Goal: Communication & Community: Share content

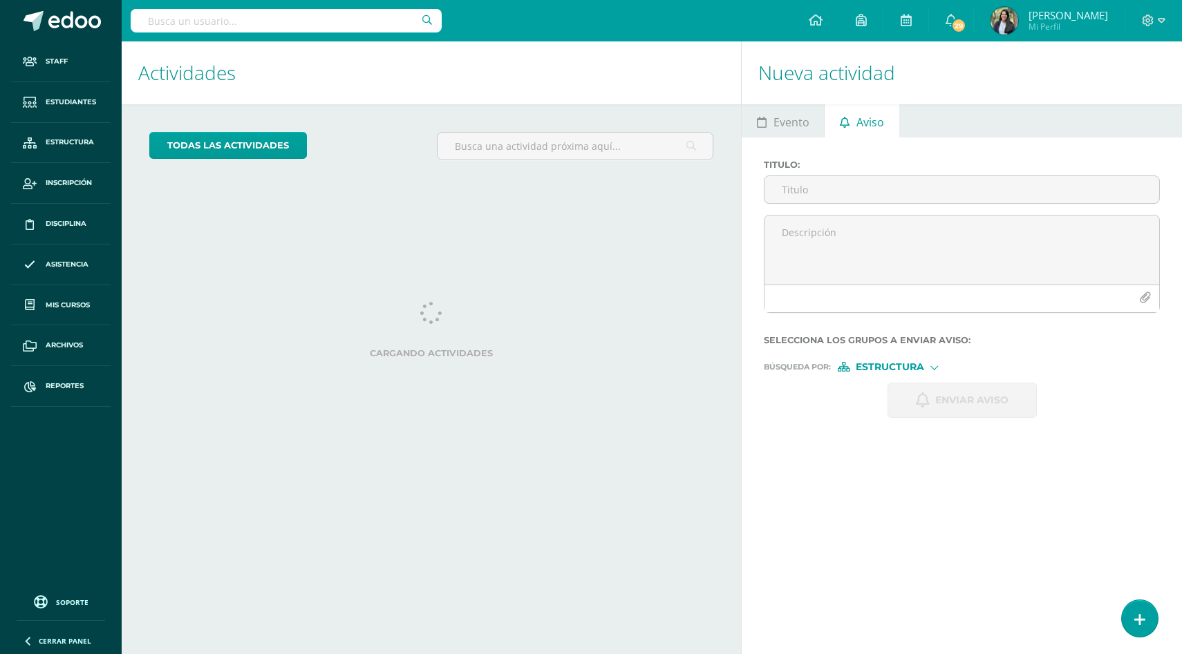
scroll to position [107, 0]
select select "English"
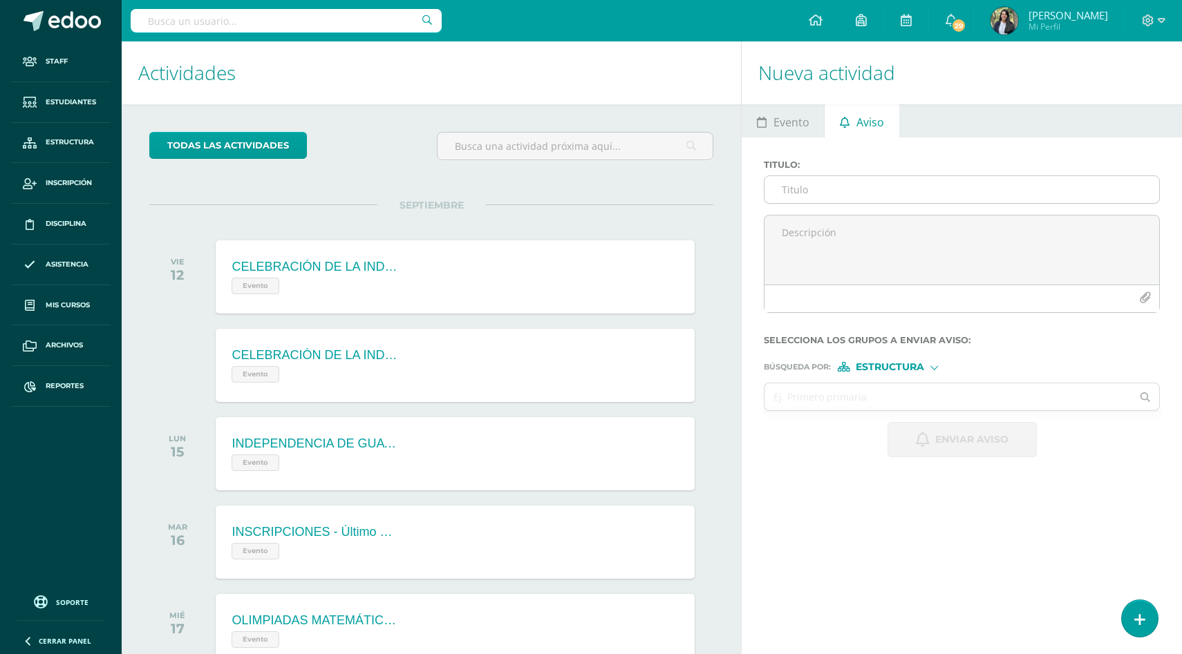
click at [827, 193] on input "Titulo :" at bounding box center [961, 189] width 395 height 27
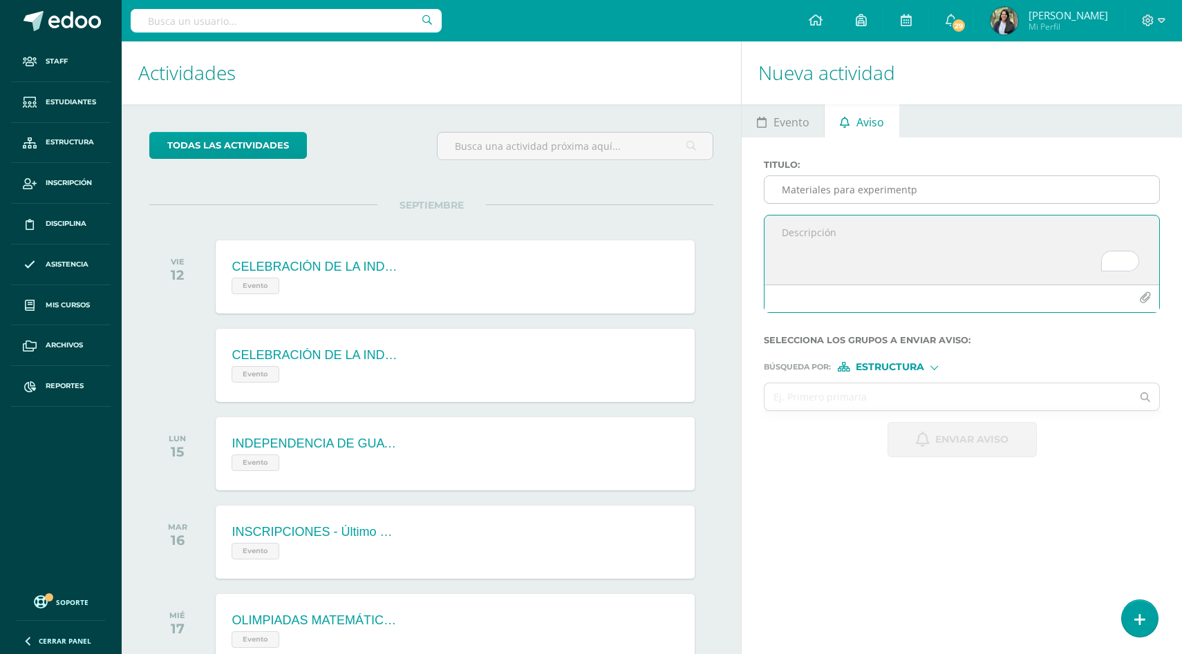
click at [918, 198] on input "Materiales para experimentp" at bounding box center [961, 189] width 395 height 27
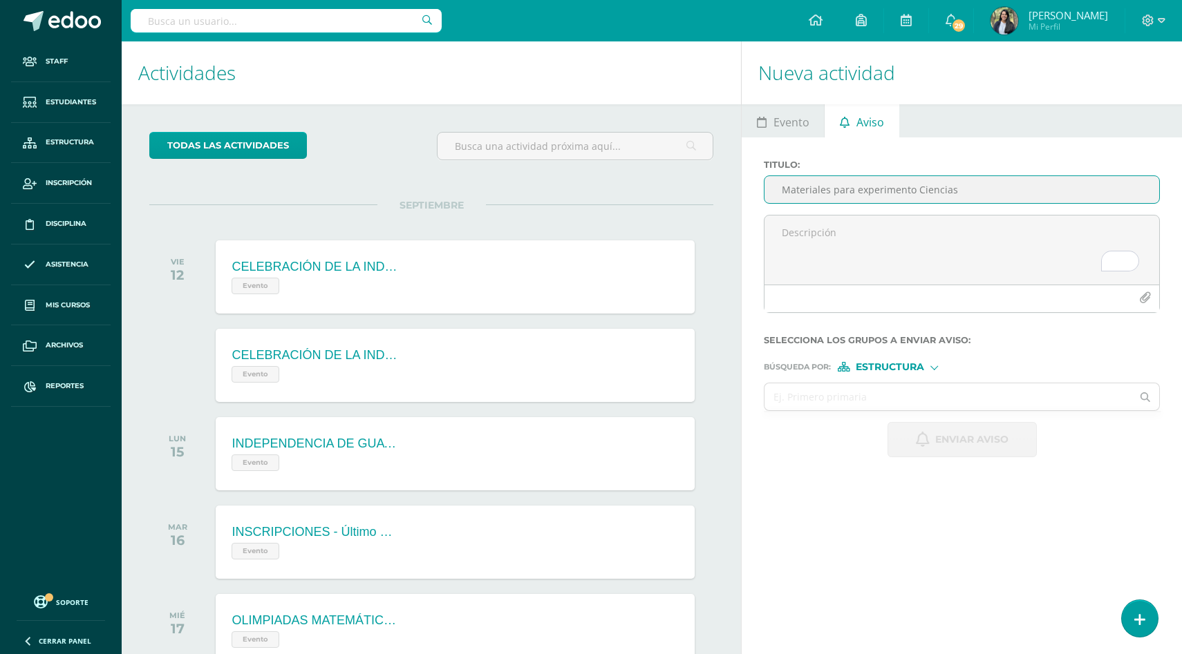
type input "Materiales para experimento Ciencias"
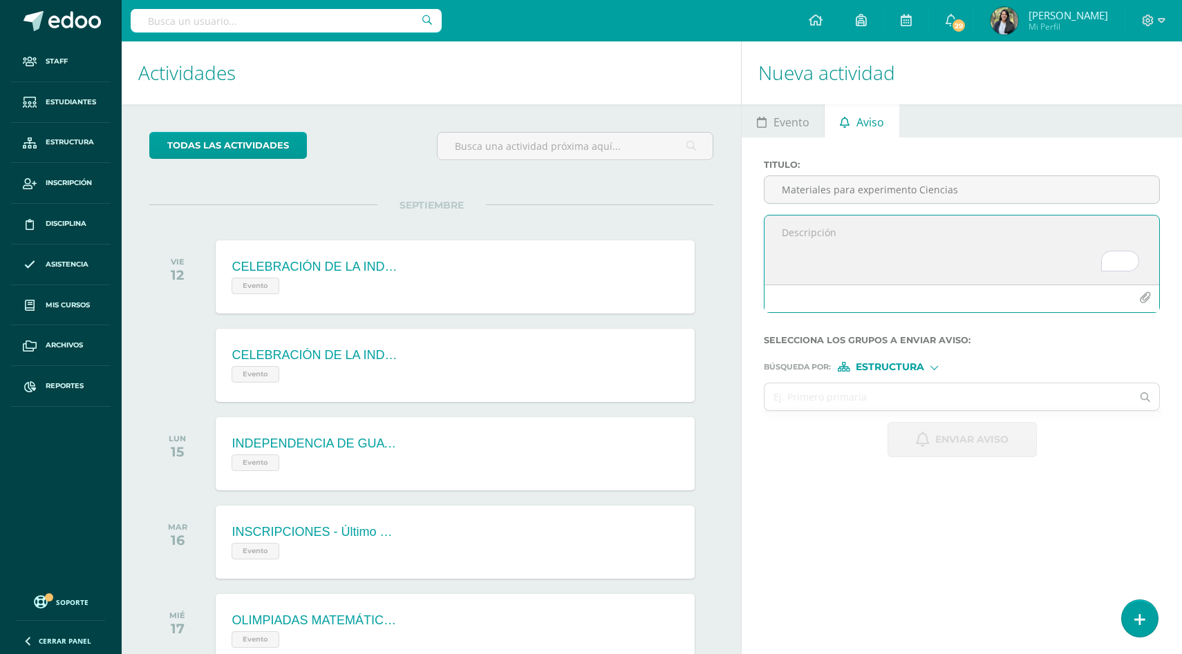
click at [884, 249] on textarea "To enrich screen reader interactions, please activate Accessibility in Grammarl…" at bounding box center [961, 250] width 395 height 69
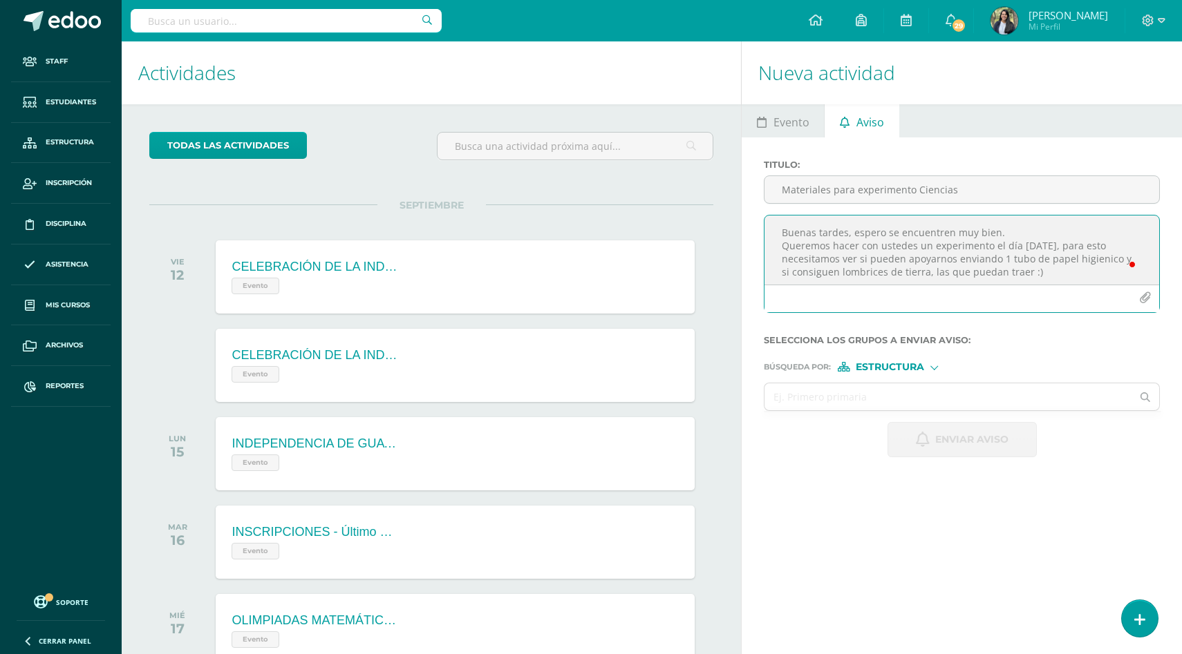
scroll to position [7, 0]
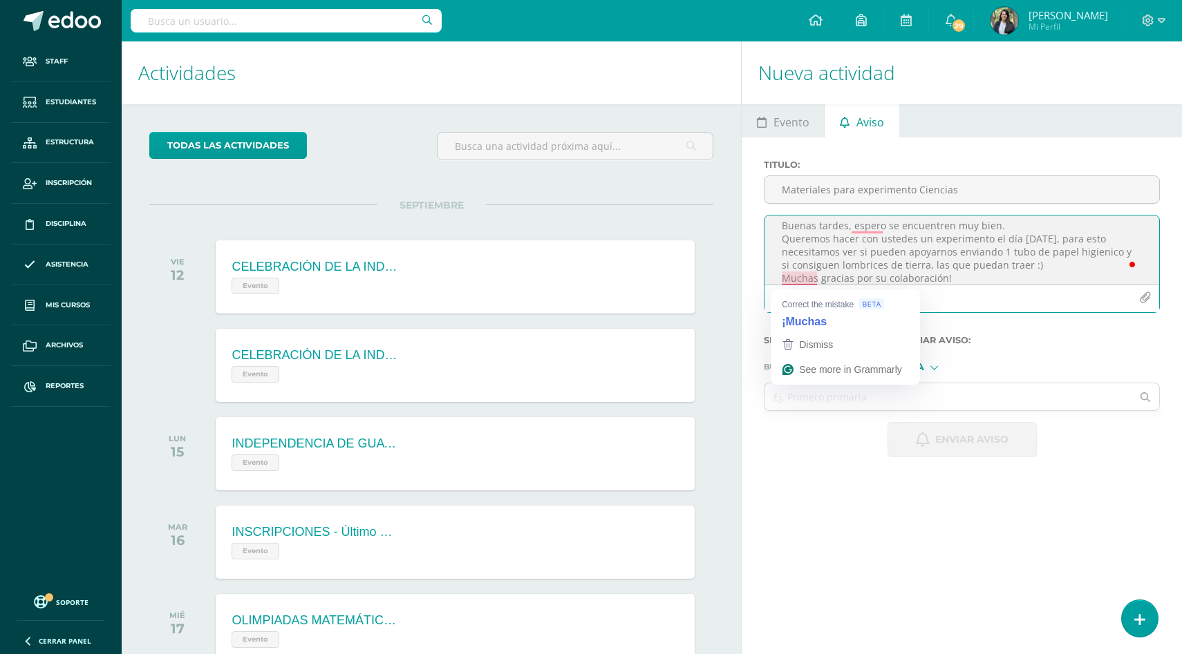
click at [783, 278] on textarea "Buenas tardes, espero se encuentren muy bien. Queremos hacer con ustedes un exp…" at bounding box center [961, 250] width 395 height 69
click at [868, 229] on textarea "Buenas tardes, espero se encuentren muy bien. Queremos hacer con ustedes un exp…" at bounding box center [961, 250] width 395 height 69
click at [788, 247] on textarea "Buenas tardes, espero que se encuentren muy bien. Queremos hacer con ustedes un…" at bounding box center [961, 250] width 395 height 69
click at [973, 282] on textarea "Buenas tardes, espero que se encuentren muy bien. Queremos hacer con ustedes un…" at bounding box center [961, 250] width 395 height 69
paste textarea "💖⭐"
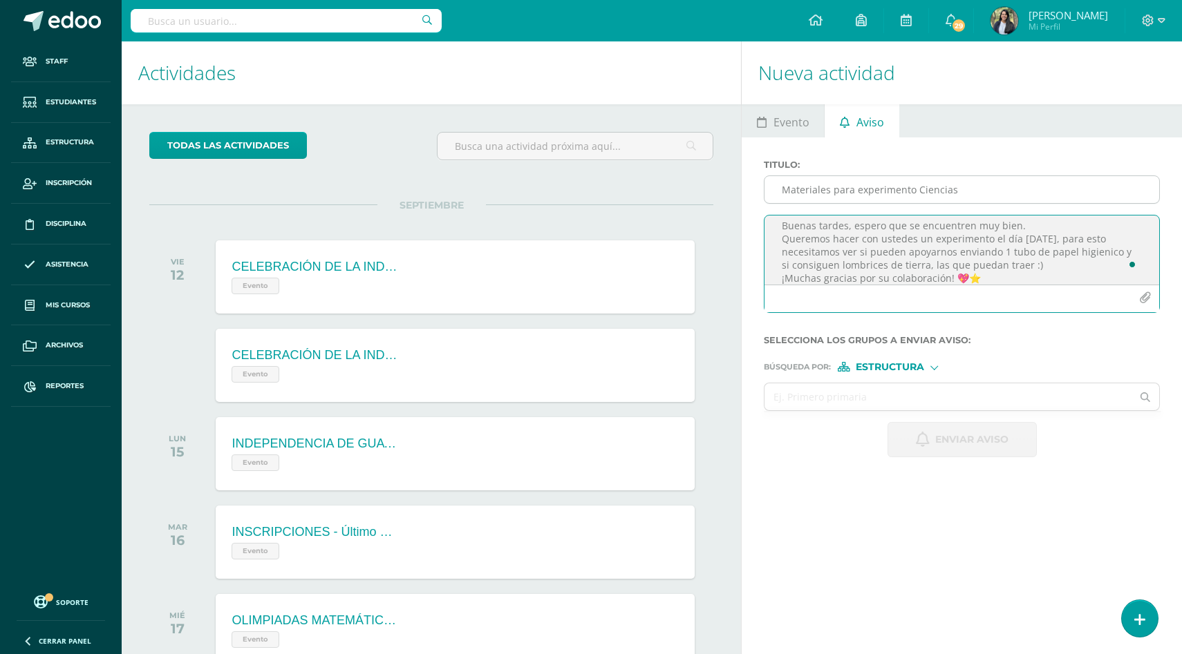
type textarea "Buenas tardes, espero que se encuentren muy bien. Queremos hacer con ustedes un…"
click at [977, 195] on input "Materiales para experimento Ciencias" at bounding box center [961, 189] width 395 height 27
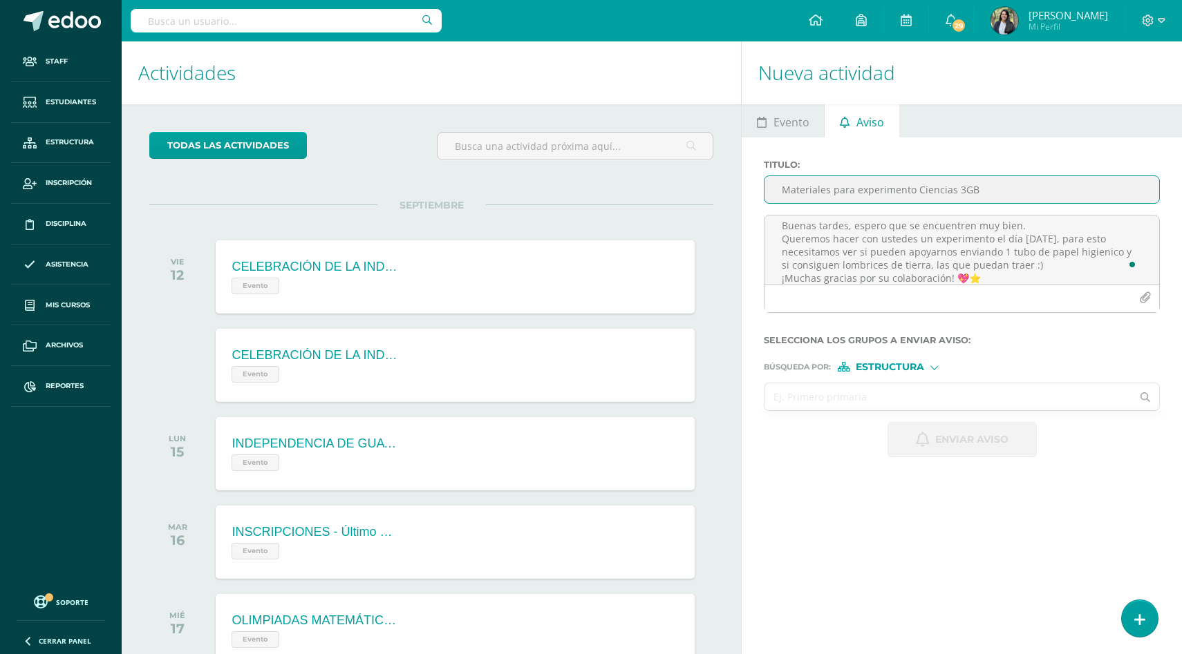
type input "Materiales para experimento Ciencias 3GB"
click at [899, 401] on input "text" at bounding box center [947, 396] width 367 height 27
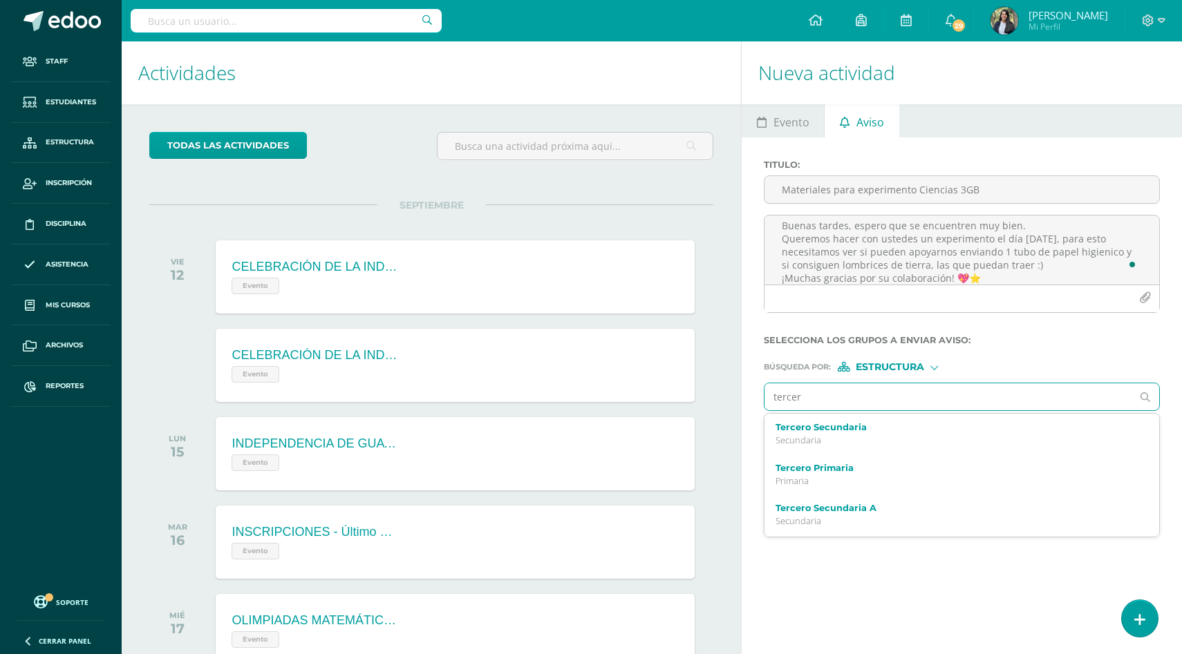
type input "tercero"
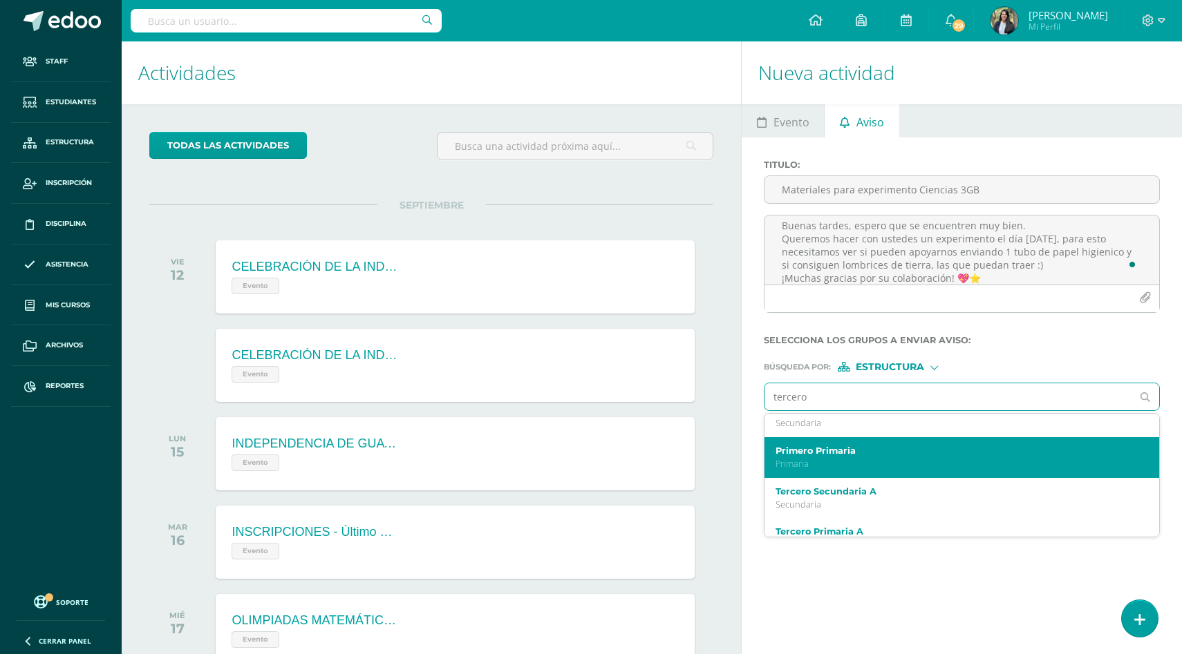
click at [850, 470] on p "Primaria" at bounding box center [953, 464] width 357 height 12
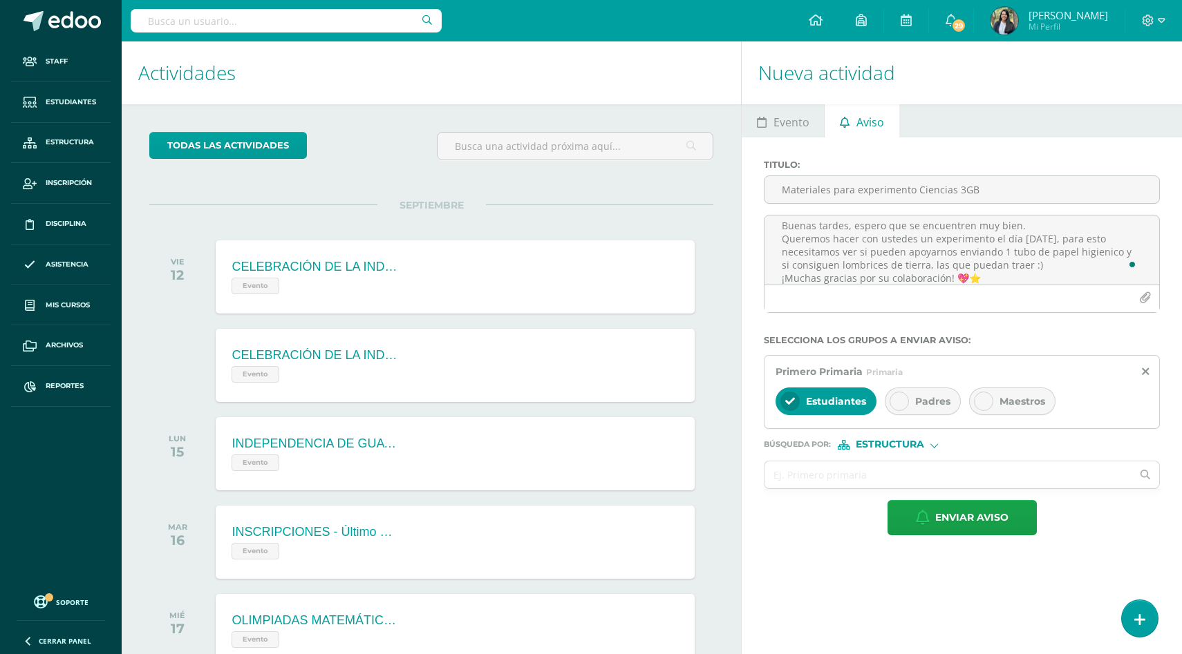
scroll to position [0, 0]
click at [863, 480] on input "text" at bounding box center [947, 475] width 367 height 27
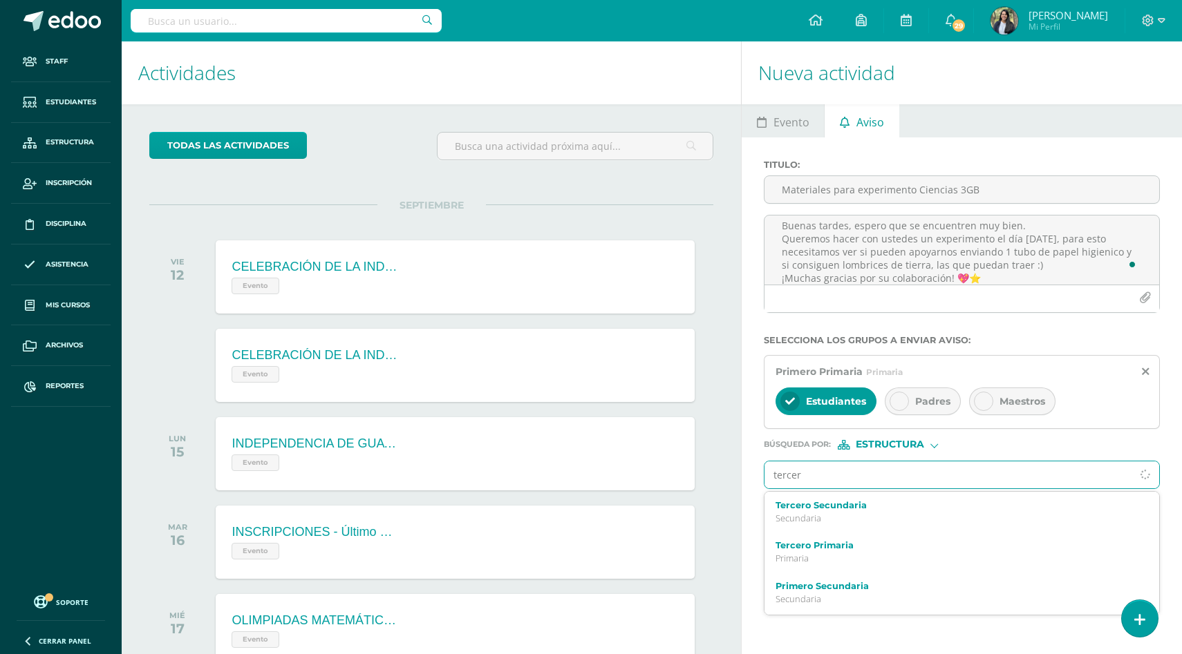
type input "tercero"
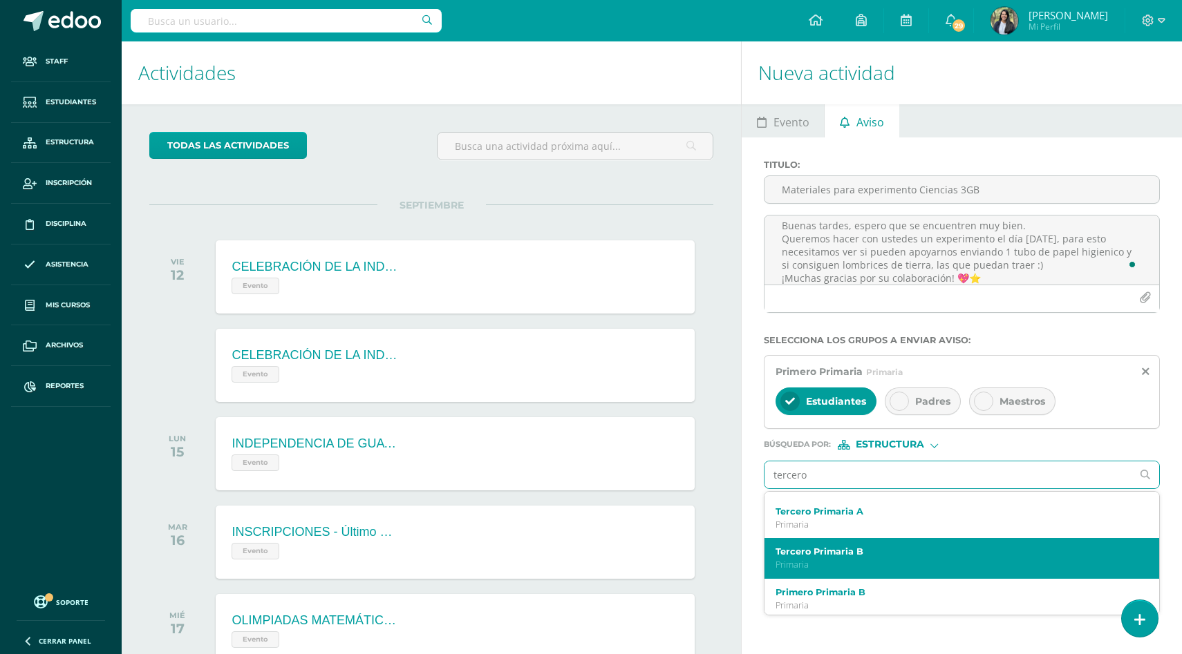
click at [846, 557] on label "Tercero Primaria B" at bounding box center [953, 552] width 357 height 10
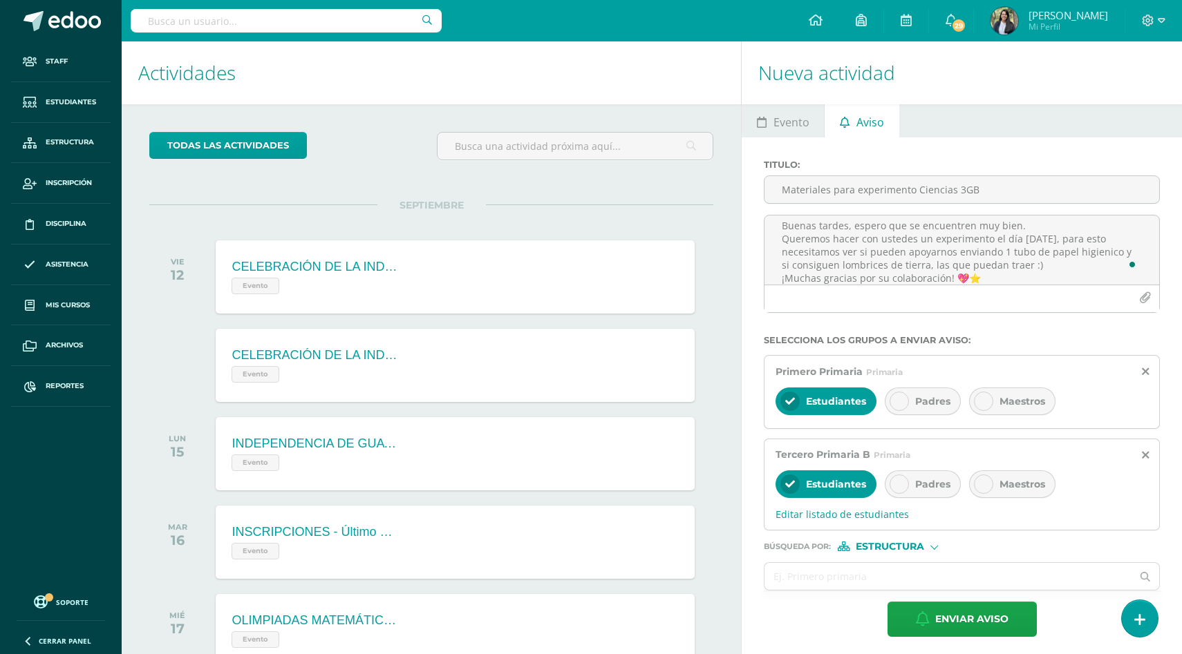
scroll to position [0, 0]
click at [924, 408] on span "Padres" at bounding box center [932, 401] width 35 height 12
click at [924, 491] on span "Padres" at bounding box center [932, 484] width 35 height 12
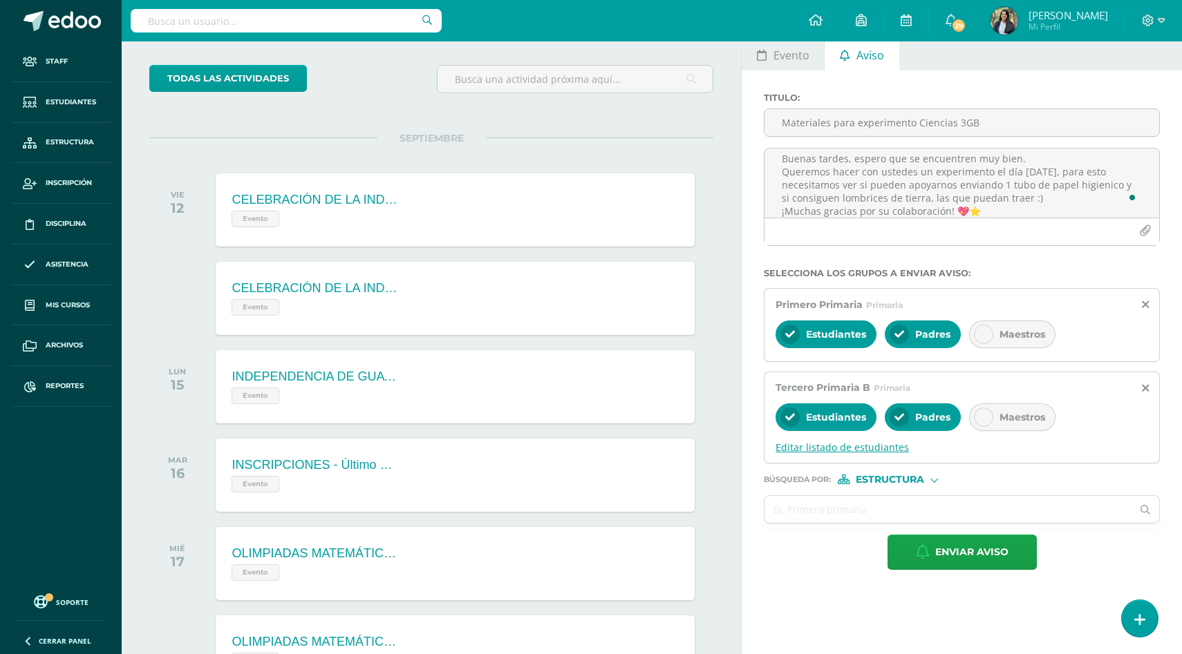
scroll to position [70, 0]
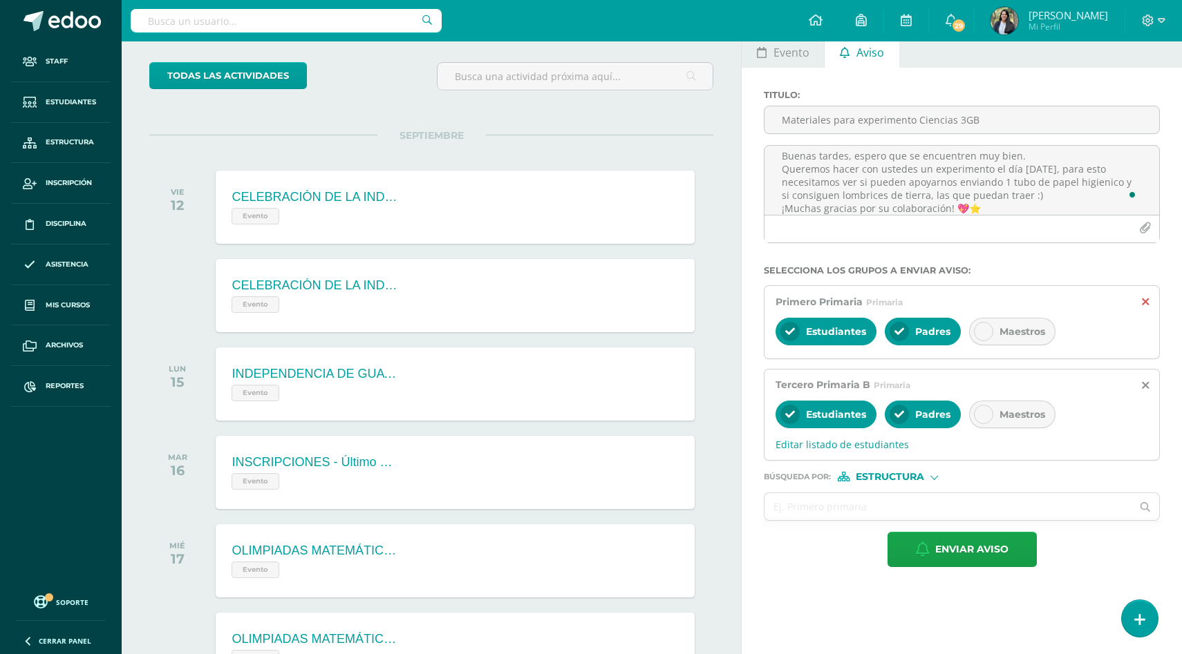
click at [1145, 308] on icon at bounding box center [1145, 302] width 7 height 12
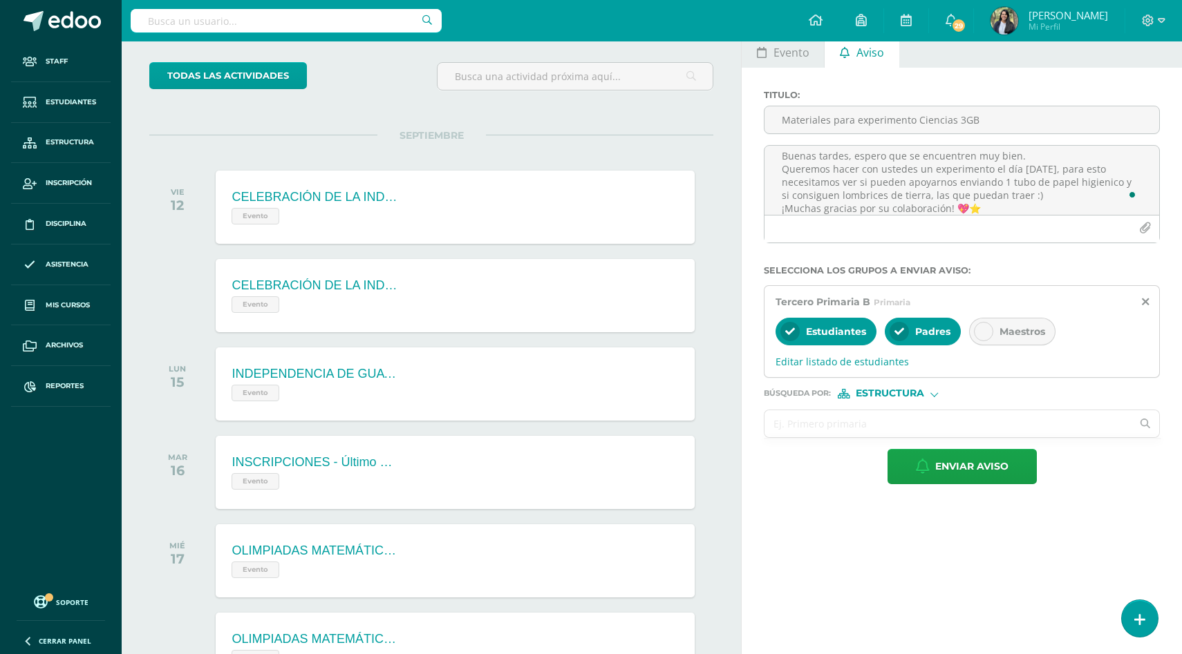
click at [828, 434] on input "text" at bounding box center [947, 423] width 367 height 27
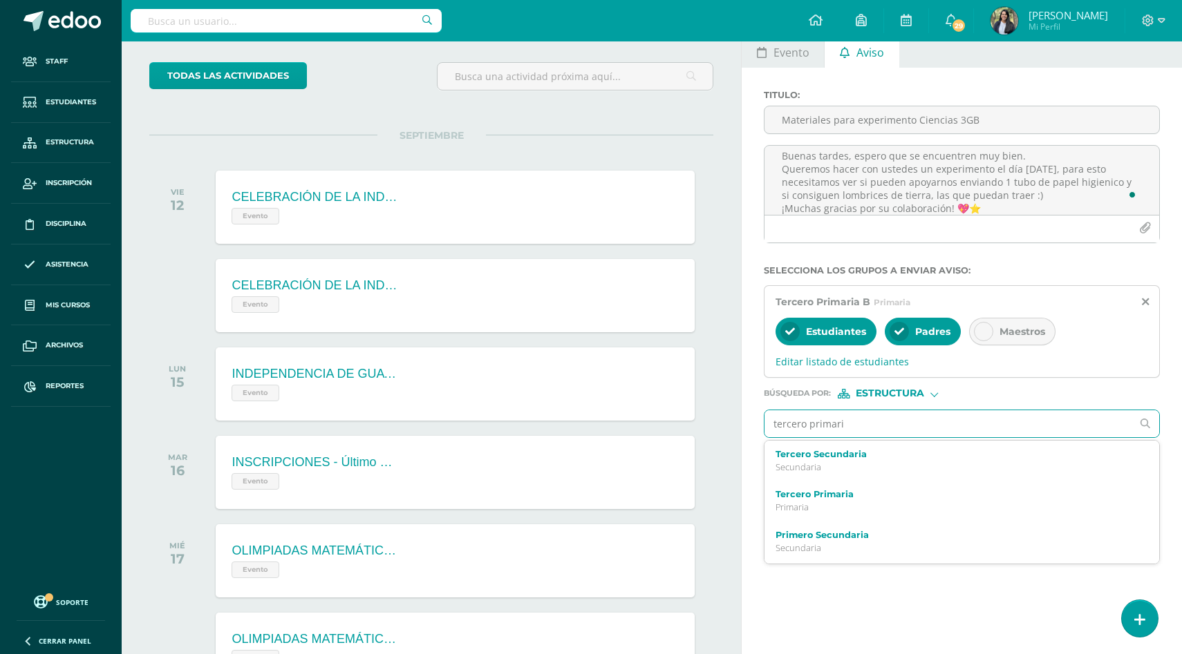
type input "tercero primaria"
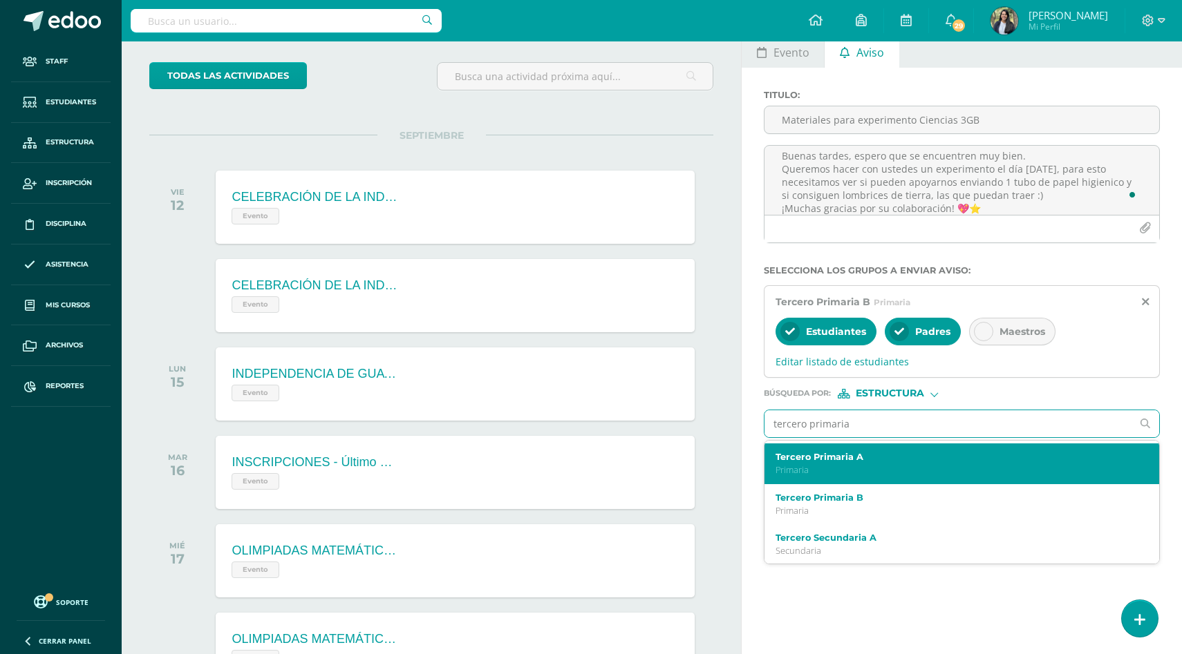
scroll to position [160, 0]
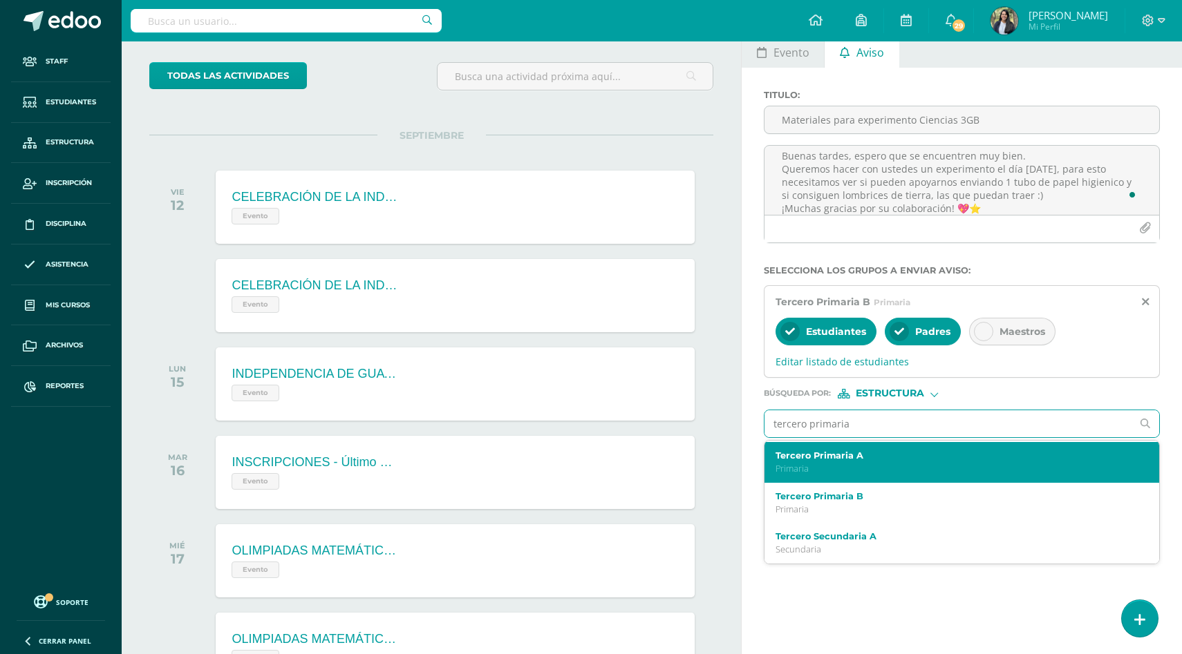
click at [918, 475] on p "Primaria" at bounding box center [953, 469] width 357 height 12
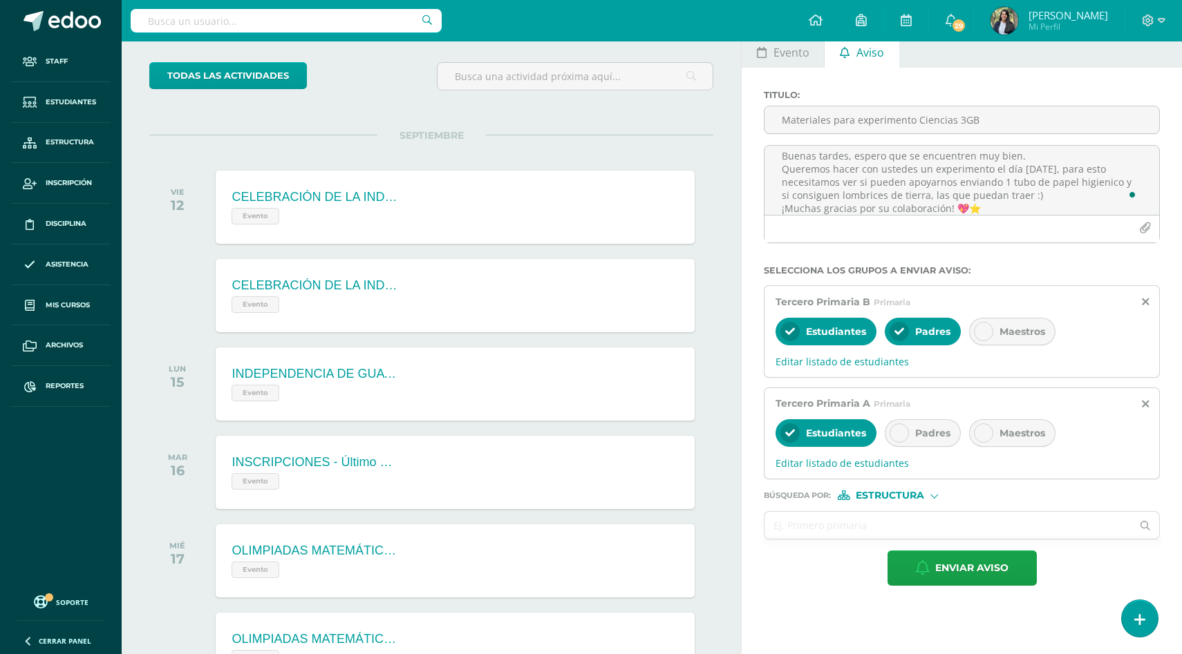
click at [919, 439] on span "Padres" at bounding box center [932, 433] width 35 height 12
click at [948, 583] on span "Enviar aviso" at bounding box center [971, 568] width 73 height 34
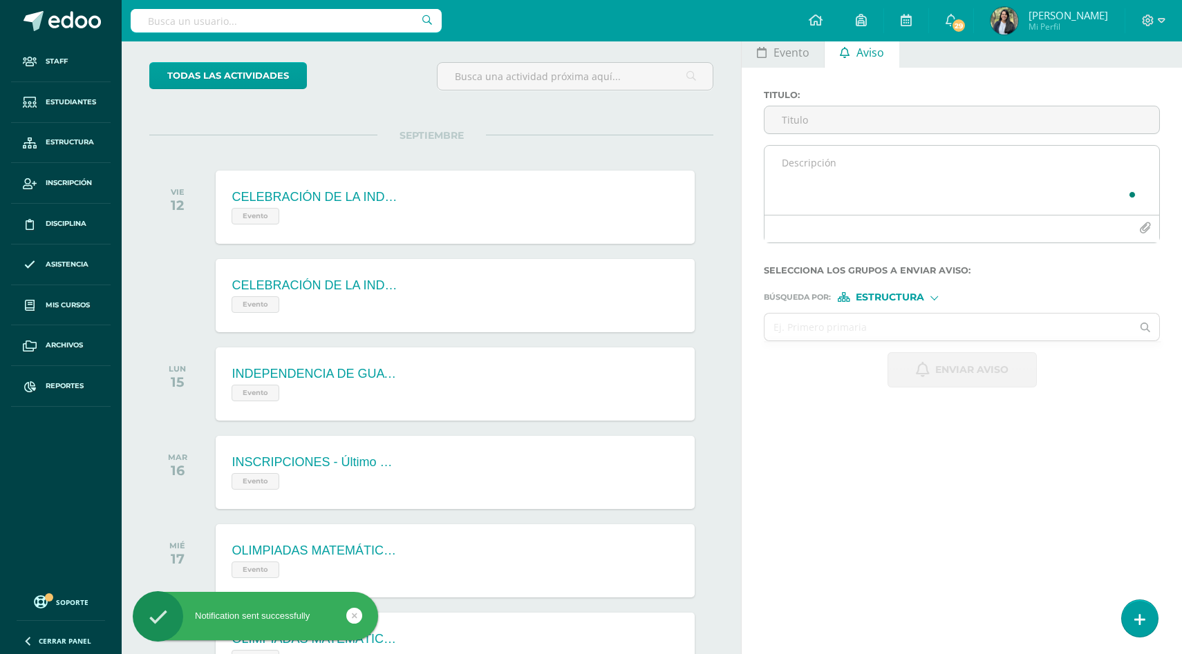
click at [914, 184] on textarea "To enrich screen reader interactions, please activate Accessibility in Grammarl…" at bounding box center [961, 180] width 395 height 69
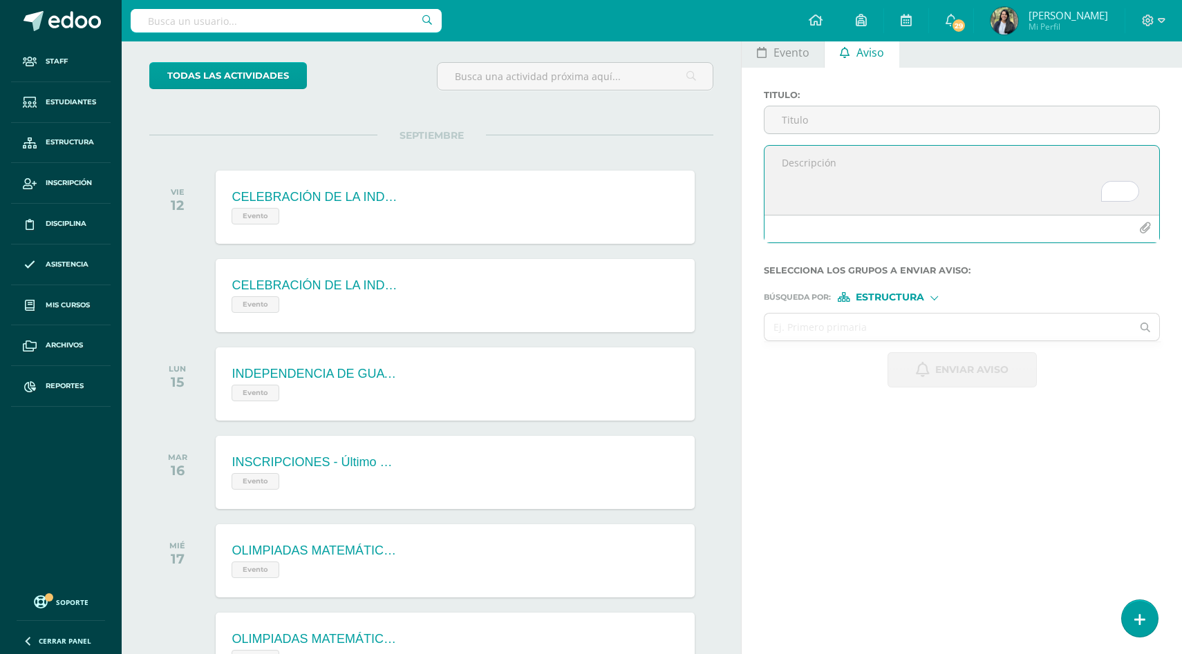
click at [914, 184] on textarea "To enrich screen reader interactions, please activate Accessibility in Grammarl…" at bounding box center [961, 180] width 395 height 69
